Goal: Navigation & Orientation: Find specific page/section

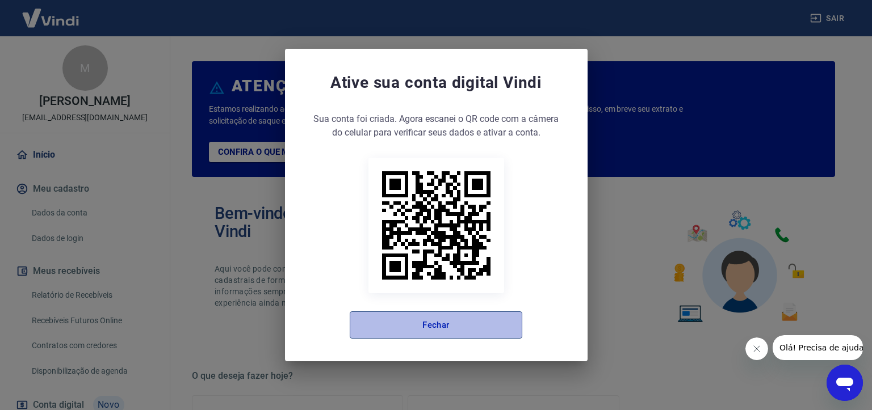
click at [485, 312] on button "Fechar" at bounding box center [436, 325] width 173 height 27
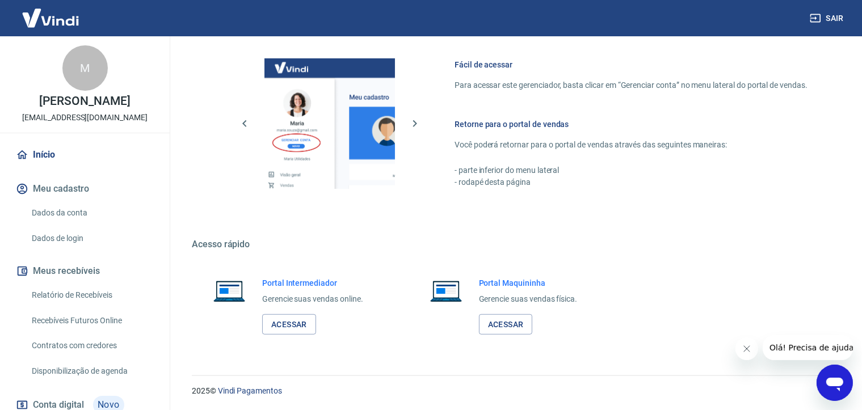
scroll to position [89, 0]
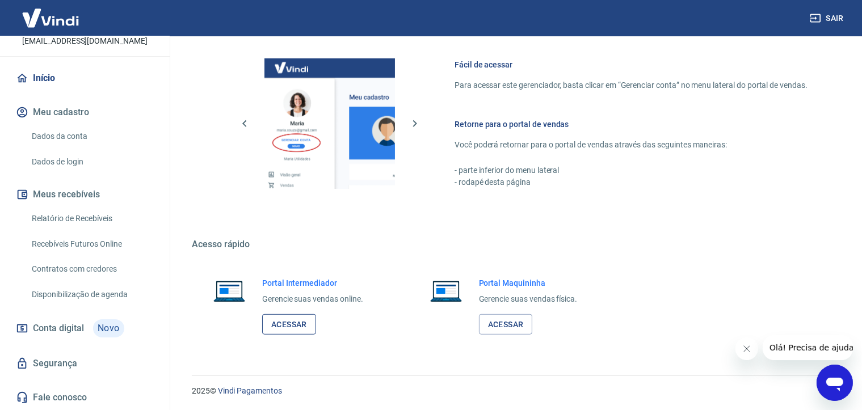
click at [304, 324] on link "Acessar" at bounding box center [289, 324] width 54 height 21
